Goal: Use online tool/utility: Utilize a website feature to perform a specific function

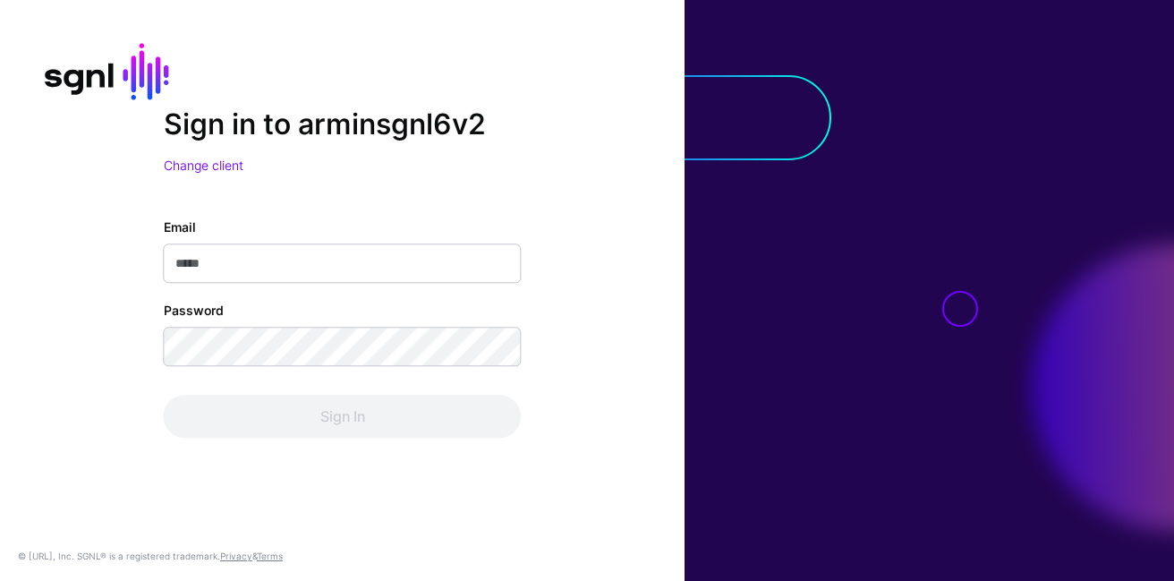
type input "**********"
click at [313, 406] on div "Sign In" at bounding box center [343, 416] width 358 height 43
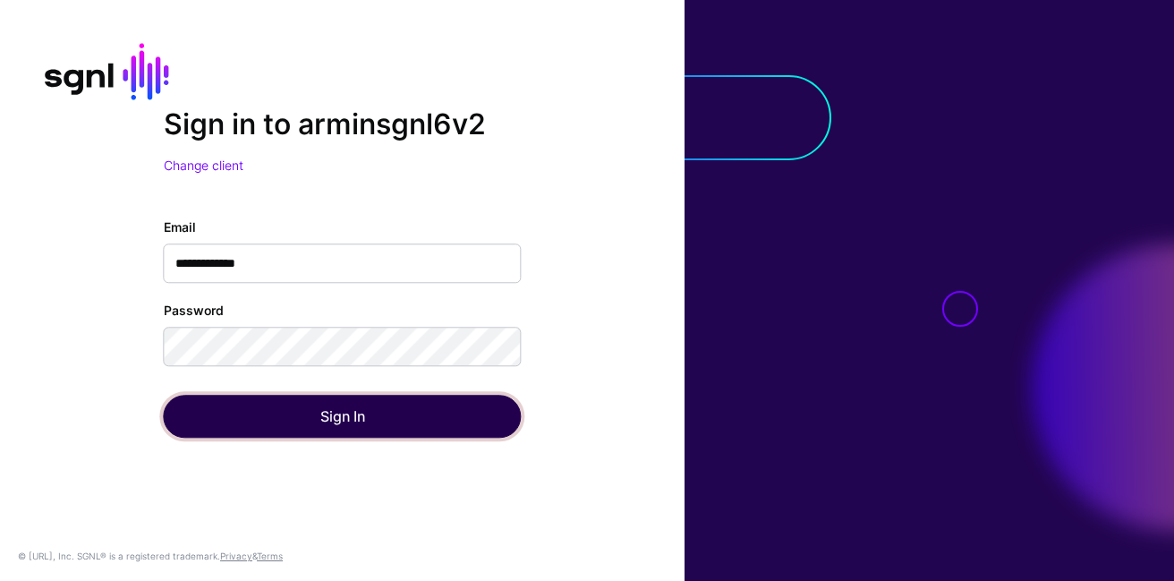
click at [313, 406] on button "Sign In" at bounding box center [343, 416] width 358 height 43
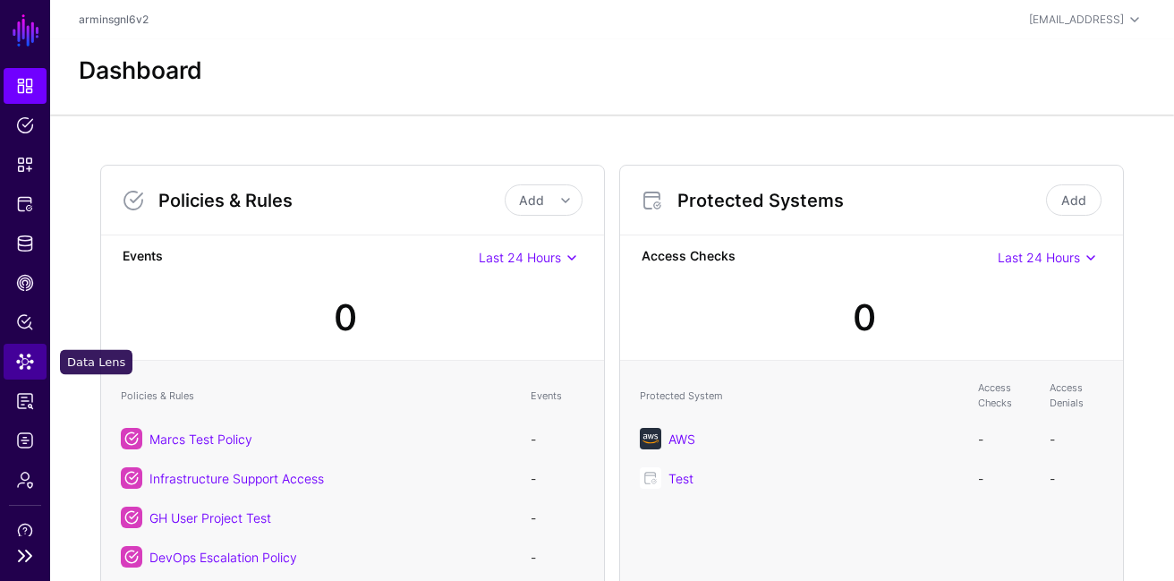
click at [38, 349] on link "Data Lens" at bounding box center [25, 362] width 43 height 36
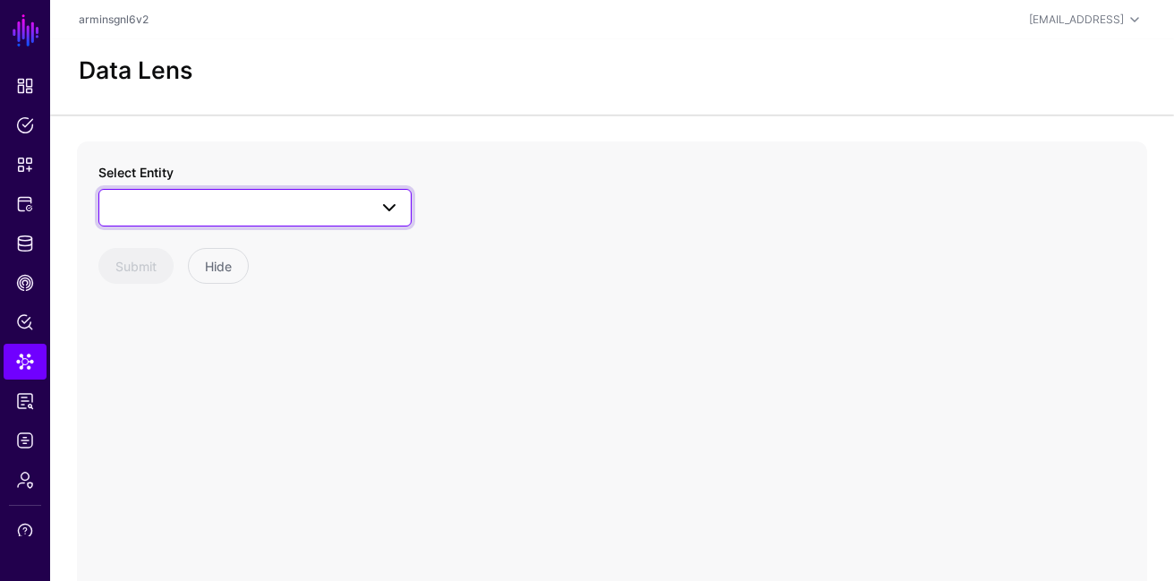
click at [321, 195] on link at bounding box center [254, 208] width 313 height 38
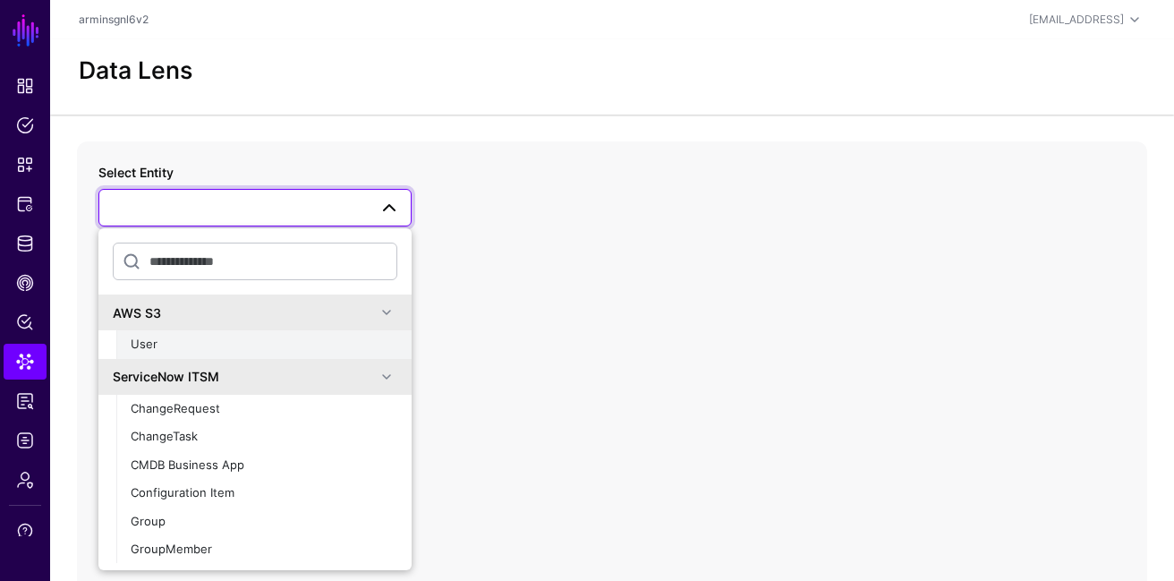
click at [278, 337] on div "User" at bounding box center [264, 344] width 267 height 18
